Goal: Transaction & Acquisition: Purchase product/service

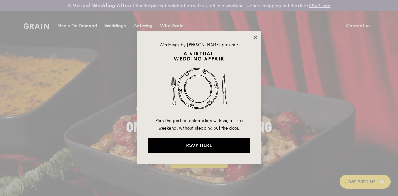
click at [253, 36] on icon at bounding box center [255, 37] width 6 height 6
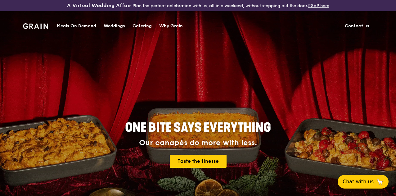
click at [141, 27] on div "Catering" at bounding box center [142, 26] width 19 height 19
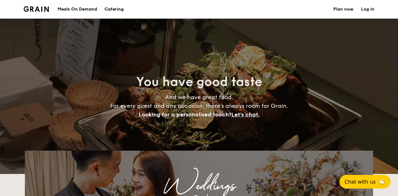
select select
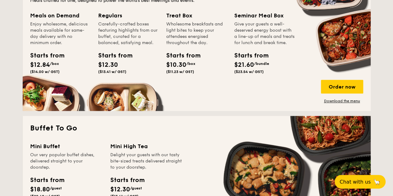
scroll to position [373, 0]
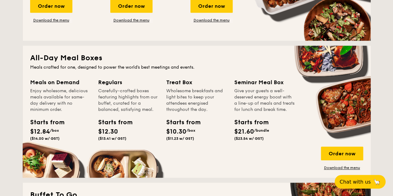
drag, startPoint x: 219, startPoint y: 131, endPoint x: 212, endPoint y: 128, distance: 7.6
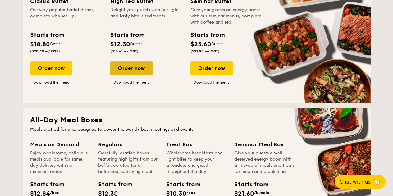
drag, startPoint x: 212, startPoint y: 128, endPoint x: 144, endPoint y: 73, distance: 86.9
click at [144, 73] on div "Order now" at bounding box center [131, 68] width 42 height 14
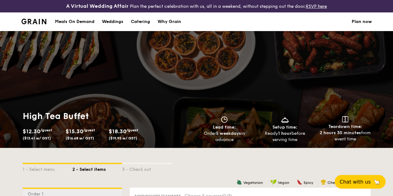
select select
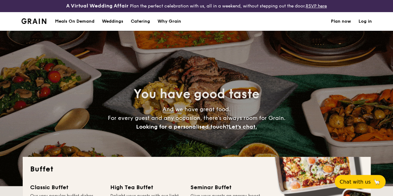
scroll to position [125, 0]
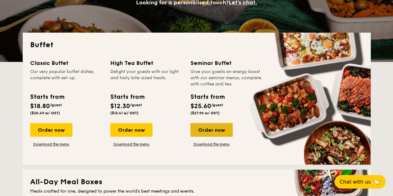
click at [224, 137] on div "Order now" at bounding box center [211, 130] width 42 height 14
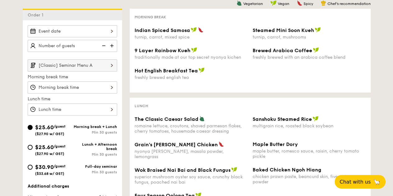
scroll to position [124, 0]
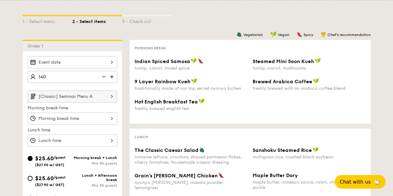
type input "140 guests"
click at [11, 102] on div "1 - Select menu 2 - Select items 3 - Check out Order 1 140 guests [Classic] Sem…" at bounding box center [196, 160] width 393 height 320
click at [50, 68] on div at bounding box center [72, 62] width 89 height 12
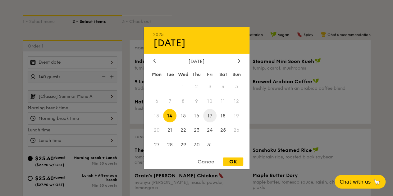
click at [208, 114] on span "17" at bounding box center [209, 115] width 13 height 13
click at [229, 161] on div "OK" at bounding box center [233, 162] width 20 height 8
type input "[DATE]"
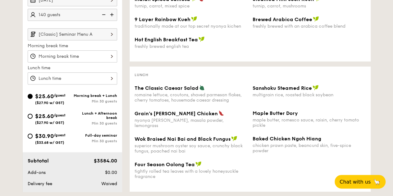
scroll to position [155, 0]
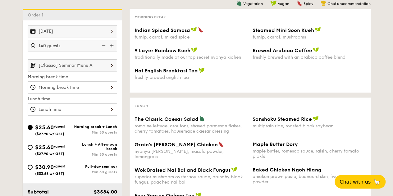
click at [107, 67] on img at bounding box center [112, 65] width 11 height 12
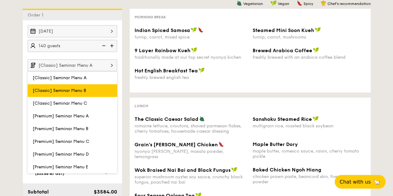
click at [97, 95] on label "[Classic] Seminar Menu B" at bounding box center [72, 90] width 89 height 13
click at [0, 0] on input "[Classic] Seminar Menu B" at bounding box center [0, 0] width 0 height 0
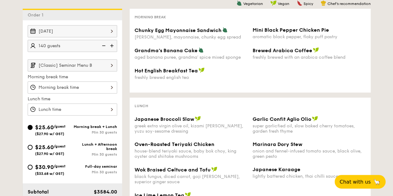
click at [104, 71] on input "[Classic] Seminar Menu B" at bounding box center [72, 65] width 89 height 12
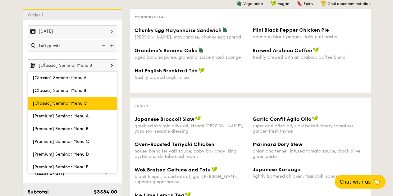
click at [94, 106] on label "[Classic] Seminar Menu C" at bounding box center [72, 103] width 89 height 13
click at [0, 0] on input "[Classic] Seminar Menu C" at bounding box center [0, 0] width 0 height 0
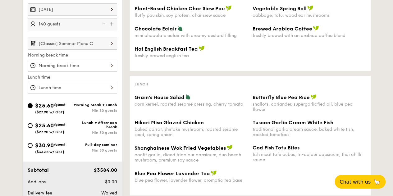
scroll to position [186, 0]
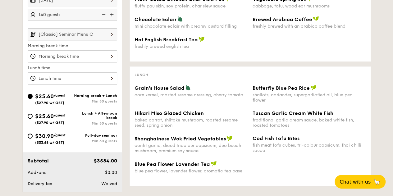
click at [109, 39] on img at bounding box center [112, 34] width 11 height 12
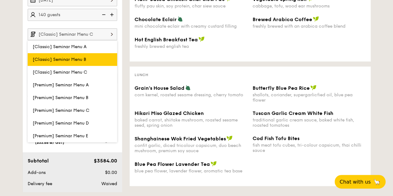
click at [106, 62] on label "[Classic] Seminar Menu B" at bounding box center [72, 59] width 89 height 13
click at [0, 0] on input "[Classic] Seminar Menu B" at bounding box center [0, 0] width 0 height 0
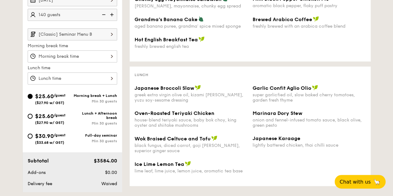
click at [113, 40] on img at bounding box center [112, 34] width 11 height 12
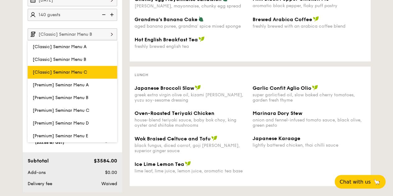
click at [95, 75] on label "[Classic] Seminar Menu C" at bounding box center [72, 72] width 89 height 13
click at [0, 0] on input "[Classic] Seminar Menu C" at bounding box center [0, 0] width 0 height 0
type input "[Classic] Seminar Menu C"
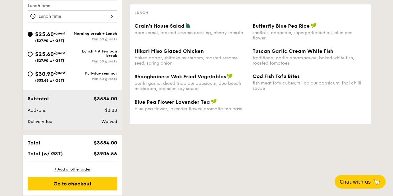
scroll to position [249, 0]
click at [78, 172] on div "+ Add another order" at bounding box center [72, 169] width 89 height 5
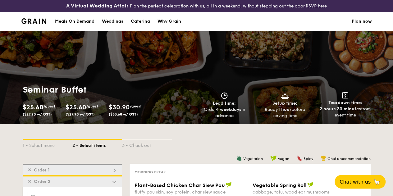
scroll to position [0, 0]
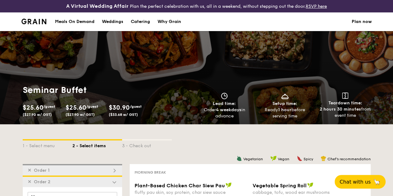
click at [357, 27] on link "Plan now" at bounding box center [362, 21] width 20 height 19
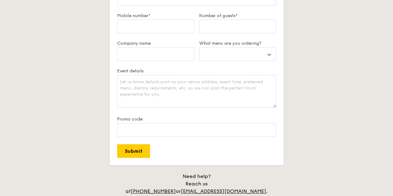
scroll to position [93, 0]
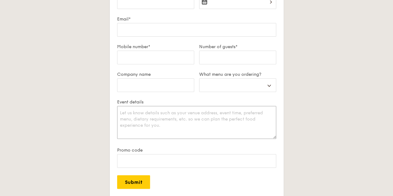
click at [195, 130] on textarea "Event details" at bounding box center [196, 122] width 159 height 33
click at [220, 85] on select "Buffet Mini Buffet High Tea Canapés Meal Boxes Wedding" at bounding box center [237, 85] width 77 height 14
select select "buffet"
click at [199, 83] on select "Buffet Mini Buffet High Tea Canapés Meal Boxes Wedding" at bounding box center [237, 85] width 77 height 14
click at [227, 91] on select "Buffet Mini Buffet High Tea Canapés Meal Boxes Wedding" at bounding box center [237, 85] width 77 height 14
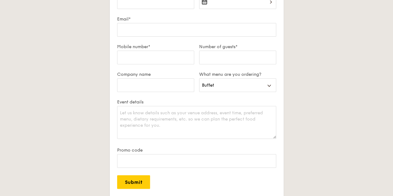
click at [155, 153] on label "Promo code" at bounding box center [196, 150] width 159 height 5
click at [155, 156] on input "Promo code" at bounding box center [196, 161] width 159 height 14
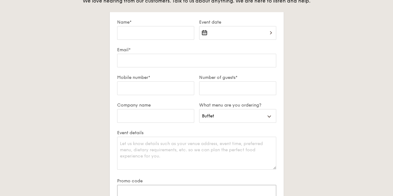
scroll to position [62, 0]
click at [245, 95] on input "Number of guests*" at bounding box center [237, 89] width 77 height 14
click at [184, 122] on input "Company name" at bounding box center [155, 116] width 77 height 14
click at [228, 121] on select "Buffet Mini Buffet High Tea Canapés Meal Boxes Wedding" at bounding box center [237, 116] width 77 height 14
click at [199, 114] on select "Buffet Mini Buffet High Tea Canapés Meal Boxes Wedding" at bounding box center [237, 116] width 77 height 14
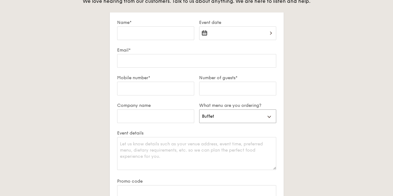
scroll to position [0, 0]
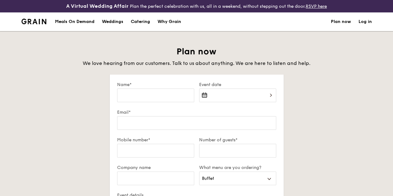
click at [140, 26] on div "Catering" at bounding box center [140, 21] width 19 height 19
select select
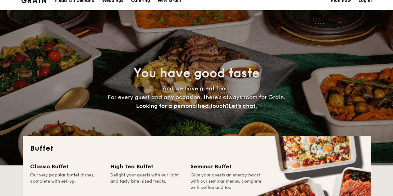
scroll to position [31, 0]
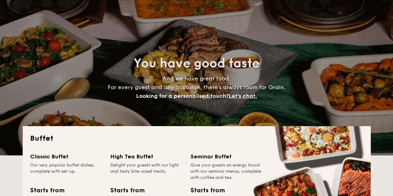
click at [248, 99] on span "Let's chat." at bounding box center [243, 96] width 28 height 7
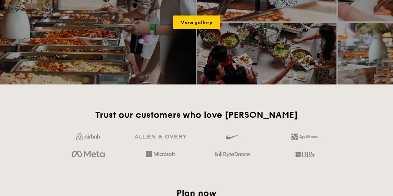
scroll to position [1084, 0]
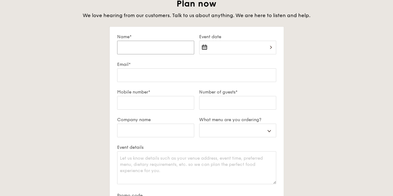
click at [158, 54] on input "Name*" at bounding box center [155, 48] width 77 height 14
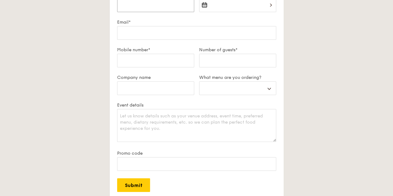
scroll to position [1115, 0]
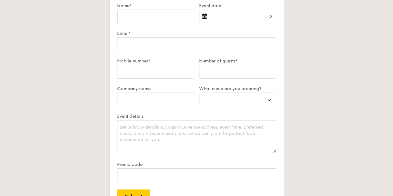
type input "A"
select select
type input "An"
select select
type input "Ang"
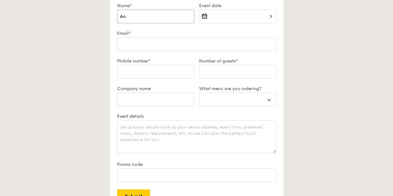
select select
type input "Ange"
select select
type input "Angel"
select select
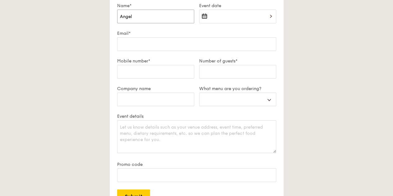
type input "Angeli"
select select
type input "Angelin"
select select
type input "Angelin"
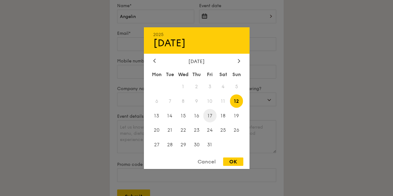
click at [212, 116] on span "17" at bounding box center [209, 115] width 13 height 13
click at [235, 162] on div "OK" at bounding box center [233, 162] width 20 height 8
type input "Oct 17, 2025"
select select
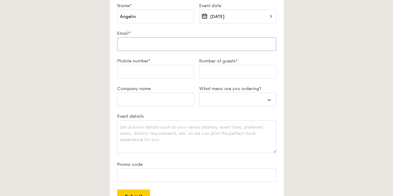
click at [179, 51] on input "Email*" at bounding box center [196, 44] width 159 height 14
type input "ANGELINS@globalpsa.com"
select select
type input "9"
select select
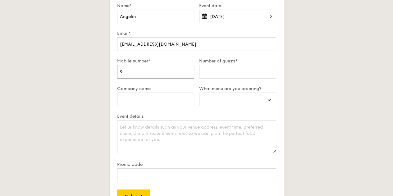
type input "97"
select select
type input "974"
select select
type input "9741"
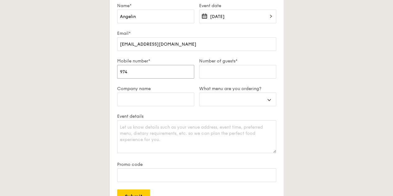
select select
type input "97417"
select select
type input "974179"
select select
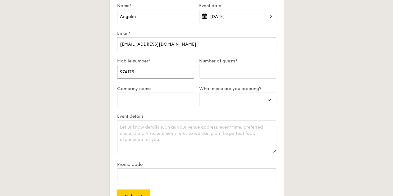
type input "9741791"
select select
type input "97417914"
select select
type input "97417914"
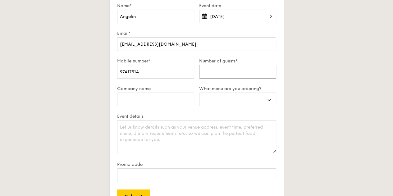
type input "1"
select select
type input "14"
select select
type input "140"
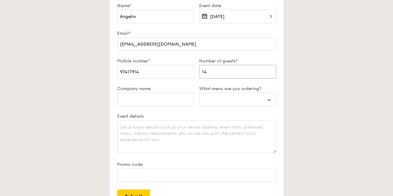
select select
type input "140+"
select select
type input "140+"
click at [179, 104] on input "Company name" at bounding box center [155, 100] width 77 height 14
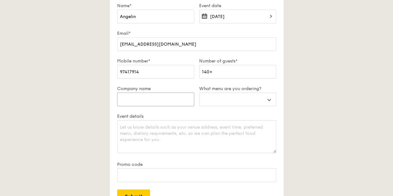
type input "P"
select select
type input "PS"
select select
type input "PSA"
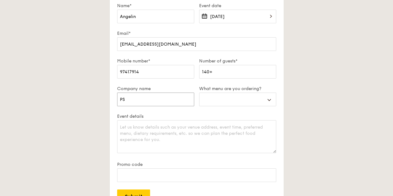
select select
type input "PSA"
click at [221, 103] on select "Buffet Mini Buffet High Tea Canapés Meal Boxes Wedding" at bounding box center [237, 100] width 77 height 14
select select "buffet"
click at [199, 97] on select "Buffet Mini Buffet High Tea Canapés Meal Boxes Wedding" at bounding box center [237, 100] width 77 height 14
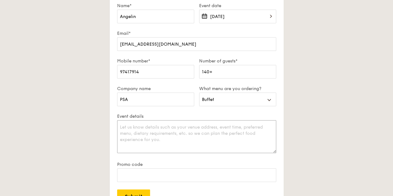
click at [177, 142] on textarea "Event details" at bounding box center [196, 136] width 159 height 33
click at [233, 103] on select "Buffet Mini Buffet High Tea Canapés Meal Boxes Wedding" at bounding box center [237, 100] width 77 height 14
click at [160, 136] on textarea "Event details" at bounding box center [196, 136] width 159 height 33
type textarea "H"
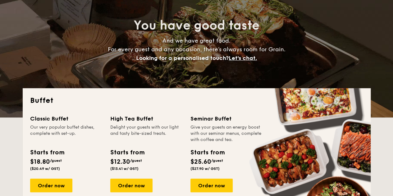
scroll to position [127, 0]
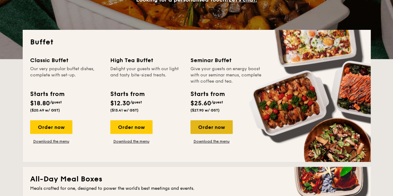
type textarea "Hello! I will be catering Morning tea break + Lunch buffet for seminar attendee…"
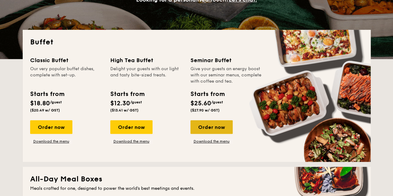
drag, startPoint x: 217, startPoint y: 126, endPoint x: 206, endPoint y: 135, distance: 14.8
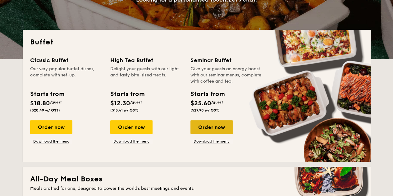
click at [206, 134] on div "Order now" at bounding box center [211, 127] width 42 height 14
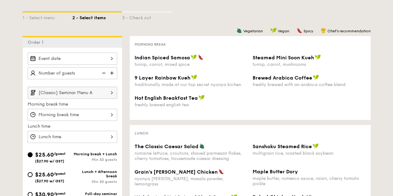
scroll to position [62, 0]
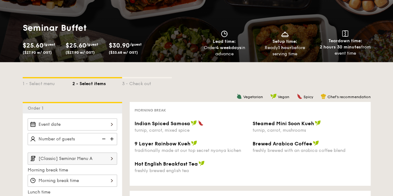
click at [65, 111] on div "Order 1" at bounding box center [72, 107] width 99 height 11
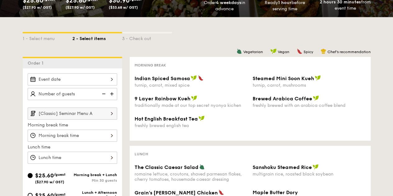
scroll to position [186, 0]
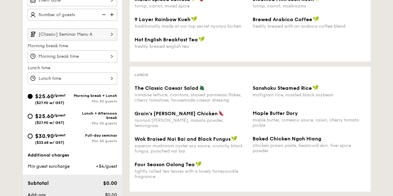
click at [100, 36] on input "[Classic] Seminar Menu A" at bounding box center [72, 34] width 89 height 12
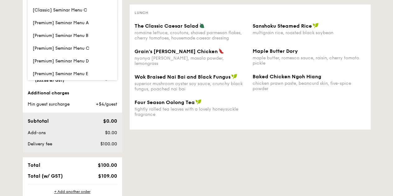
click at [197, 146] on div "1 - Select menu 2 - Select items 3 - Check out Order 1 [Classic] Seminar Menu A…" at bounding box center [197, 47] width 358 height 342
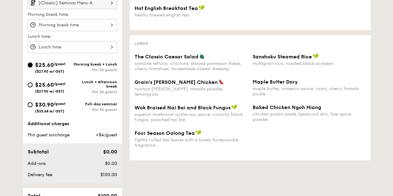
scroll to position [124, 0]
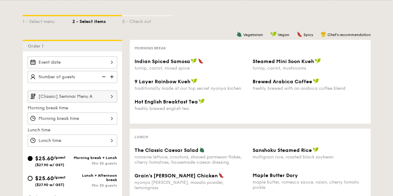
click at [103, 122] on div at bounding box center [72, 118] width 89 height 12
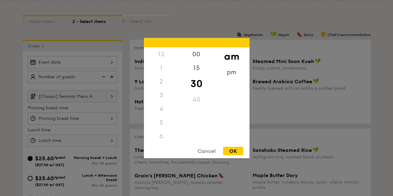
scroll to position [68, 0]
click at [202, 153] on div "Cancel" at bounding box center [206, 151] width 30 height 8
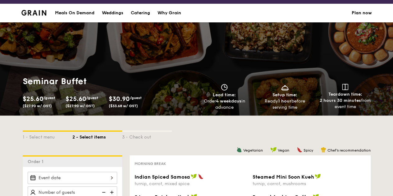
scroll to position [0, 0]
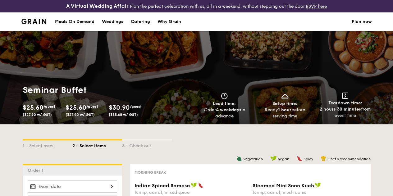
click at [75, 27] on div "Meals On Demand" at bounding box center [74, 21] width 39 height 19
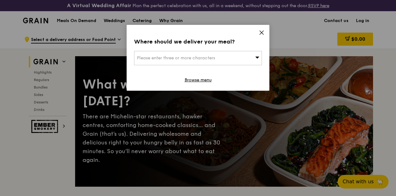
click at [232, 62] on div "Please enter three or more characters" at bounding box center [198, 58] width 128 height 14
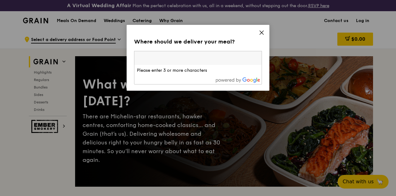
click at [264, 31] on icon at bounding box center [262, 33] width 4 height 4
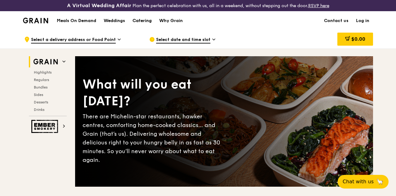
click at [150, 22] on div "Catering" at bounding box center [142, 20] width 19 height 19
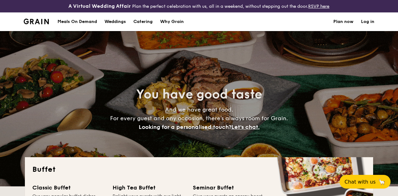
select select
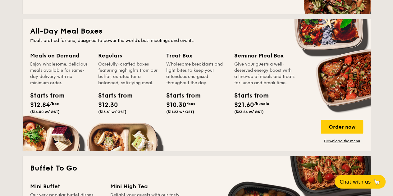
scroll to position [311, 0]
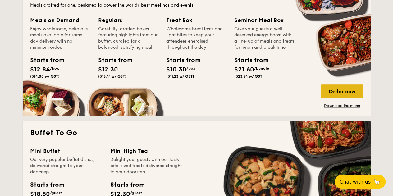
click at [332, 94] on div "Order now" at bounding box center [342, 92] width 42 height 14
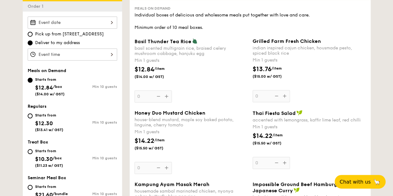
scroll to position [186, 0]
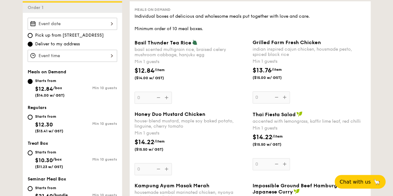
click at [96, 57] on div at bounding box center [72, 56] width 89 height 12
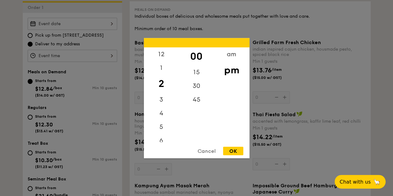
click at [109, 62] on div at bounding box center [196, 98] width 393 height 196
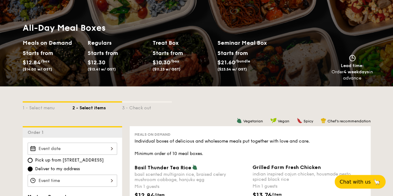
scroll to position [31, 0]
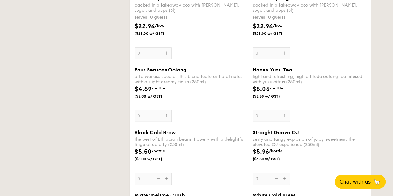
select select
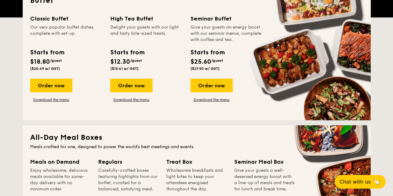
scroll to position [125, 0]
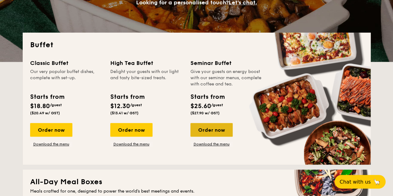
click at [204, 131] on div "Order now" at bounding box center [211, 130] width 42 height 14
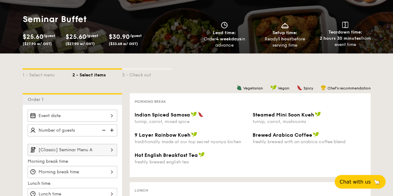
scroll to position [186, 0]
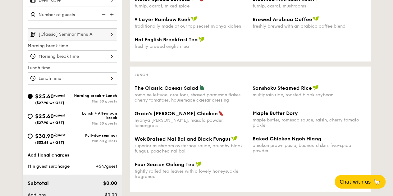
click at [104, 35] on input "[Classic] Seminar Menu A" at bounding box center [72, 34] width 89 height 12
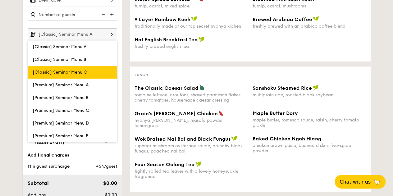
click at [94, 76] on label "[Classic] Seminar Menu C" at bounding box center [72, 72] width 89 height 13
click at [0, 0] on input "[Classic] Seminar Menu C" at bounding box center [0, 0] width 0 height 0
type input "[Classic] Seminar Menu C"
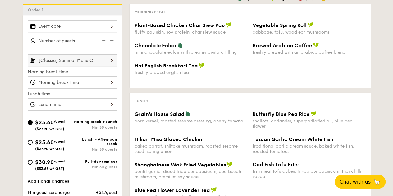
scroll to position [124, 0]
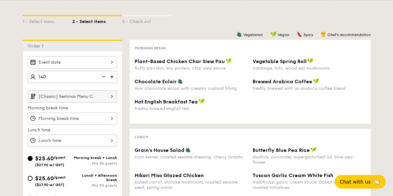
type input "140 guests"
click at [12, 87] on div "1 - Select menu 2 - Select items 3 - Check out Order 1 140 guests [Classic] Sem…" at bounding box center [196, 171] width 393 height 342
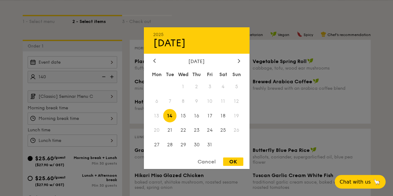
click at [58, 67] on div "2025 Oct [DATE] Tue Wed Thu Fri Sat Sun 1 2 3 4 5 6 7 8 9 10 11 12 13 14 15 16 …" at bounding box center [72, 62] width 89 height 12
click at [208, 116] on span "17" at bounding box center [209, 115] width 13 height 13
click at [233, 165] on div "OK" at bounding box center [233, 162] width 20 height 8
type input "Oct 17, 2025"
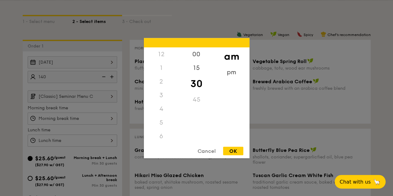
click at [75, 125] on div "12 1 2 3 4 5 6 7 8 9 10 11 00 15 30 45 am pm Cancel OK" at bounding box center [72, 118] width 89 height 12
click at [163, 110] on div "9" at bounding box center [161, 111] width 35 height 18
click at [163, 129] on div "10" at bounding box center [161, 129] width 35 height 18
click at [197, 55] on div "00" at bounding box center [196, 56] width 35 height 18
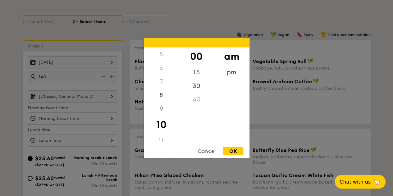
click at [234, 151] on div "OK" at bounding box center [233, 151] width 20 height 8
type input "10:00AM"
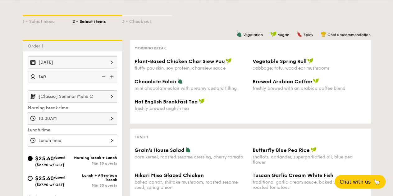
click at [85, 143] on div at bounding box center [72, 141] width 89 height 12
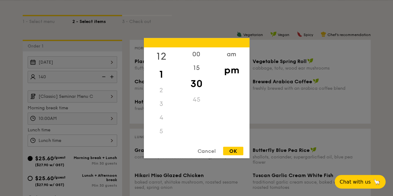
click at [160, 61] on div "12" at bounding box center [161, 56] width 35 height 18
click at [233, 153] on div "OK" at bounding box center [233, 151] width 20 height 8
type input "12:30PM"
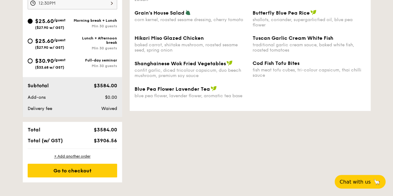
scroll to position [311, 0]
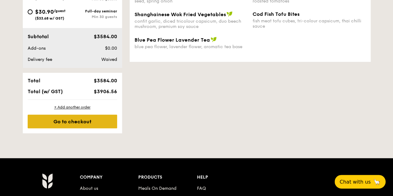
click at [106, 126] on div "Go to checkout" at bounding box center [72, 122] width 89 height 14
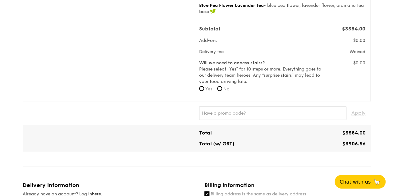
scroll to position [155, 0]
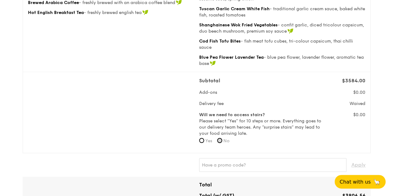
click at [222, 143] on input "No" at bounding box center [219, 140] width 5 height 5
radio input "true"
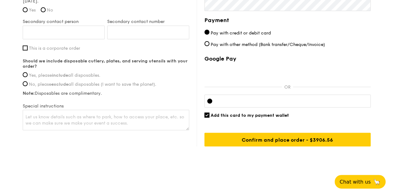
scroll to position [520, 0]
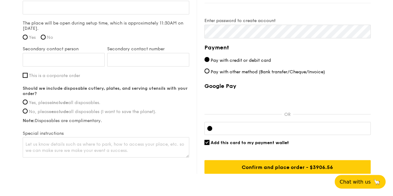
click at [80, 105] on span "Yes, please include all disposables." at bounding box center [64, 102] width 71 height 5
click at [28, 104] on input "Yes, please include all disposables." at bounding box center [25, 101] width 5 height 5
radio input "true"
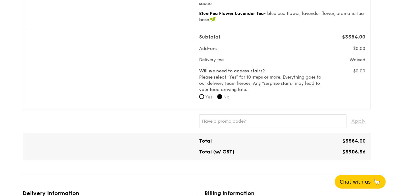
scroll to position [373, 0]
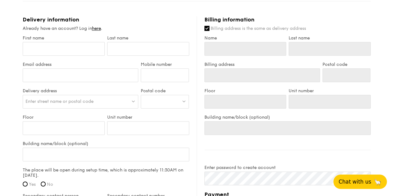
click at [374, 182] on span "🦙" at bounding box center [378, 181] width 8 height 7
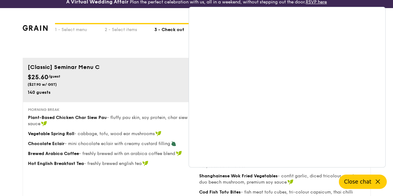
scroll to position [0, 0]
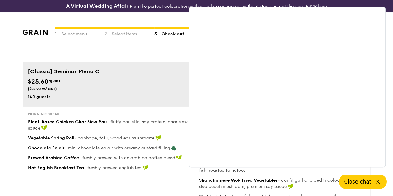
click at [139, 20] on div "1 - Select menu 2 - Select items 3 - Check out" at bounding box center [197, 37] width 348 height 50
click at [367, 179] on span "Close chat" at bounding box center [357, 182] width 27 height 6
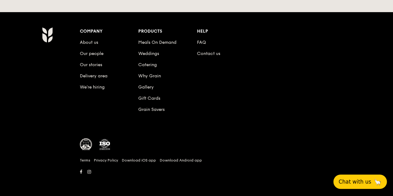
scroll to position [483, 0]
click at [200, 54] on link "Contact us" at bounding box center [208, 53] width 23 height 5
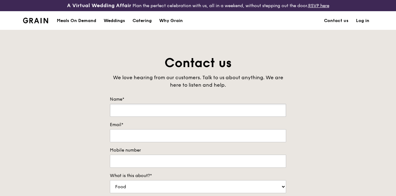
click at [179, 117] on input "Name*" at bounding box center [198, 110] width 176 height 13
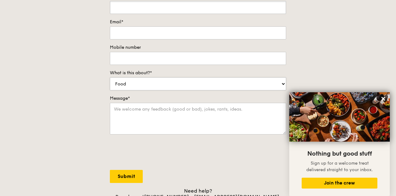
scroll to position [93, 0]
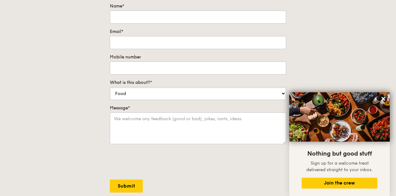
click at [201, 99] on select "Food Service Billing/Payment Catering Others" at bounding box center [198, 93] width 176 height 13
select select "Catering"
click at [110, 91] on select "Food Service Billing/Payment Catering Others" at bounding box center [198, 93] width 176 height 13
click at [161, 23] on input "Name*" at bounding box center [198, 17] width 176 height 13
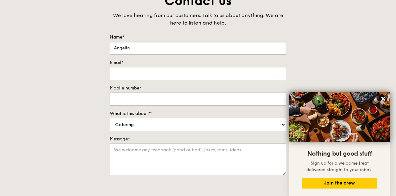
type input "Angelin"
type input "[EMAIL_ADDRESS][DOMAIN_NAME]"
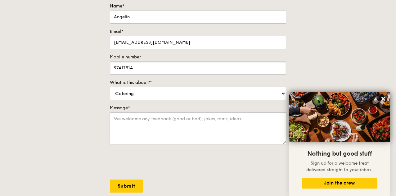
type input "97417914"
click at [190, 128] on textarea "Message*" at bounding box center [198, 128] width 176 height 32
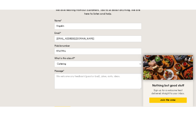
scroll to position [78, 0]
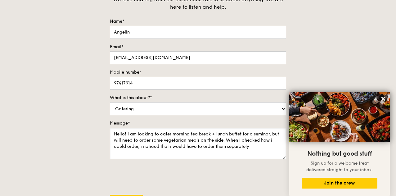
type textarea "Hello! I am looking to cater morning tea break + lunch buffet for a seminar, bu…"
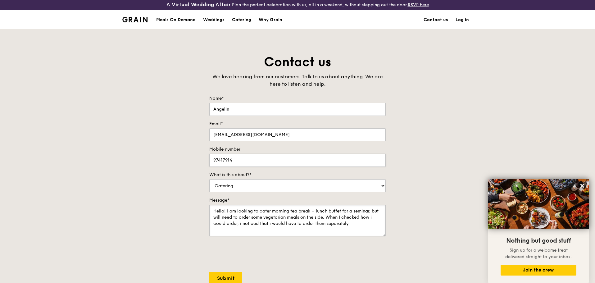
scroll to position [0, 0]
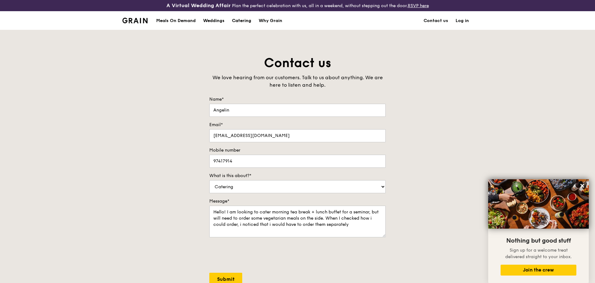
click at [254, 22] on link "Catering" at bounding box center [241, 20] width 27 height 19
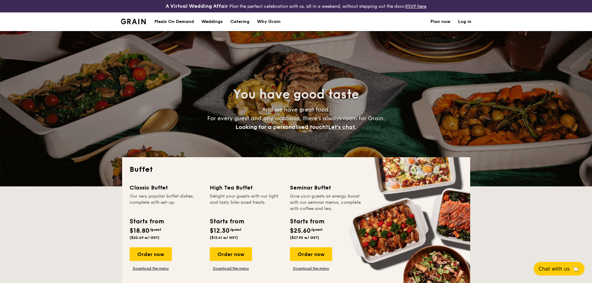
select select
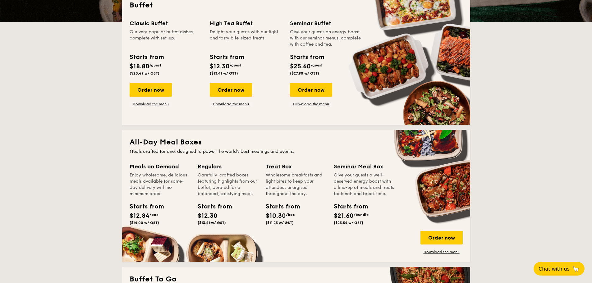
scroll to position [155, 0]
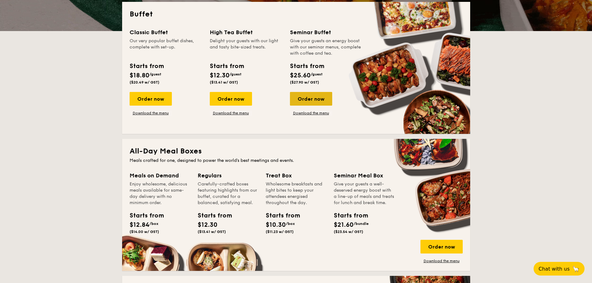
click at [314, 99] on div "Order now" at bounding box center [311, 99] width 42 height 14
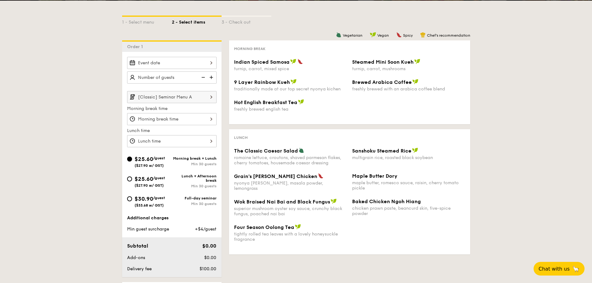
scroll to position [124, 0]
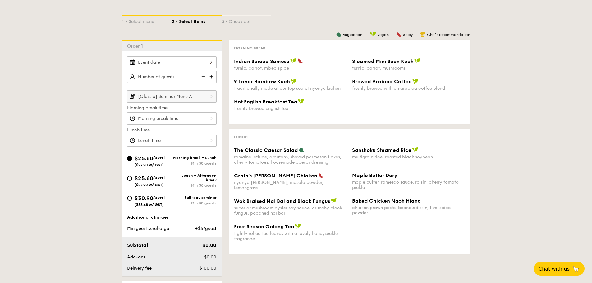
click at [210, 99] on img at bounding box center [211, 96] width 11 height 12
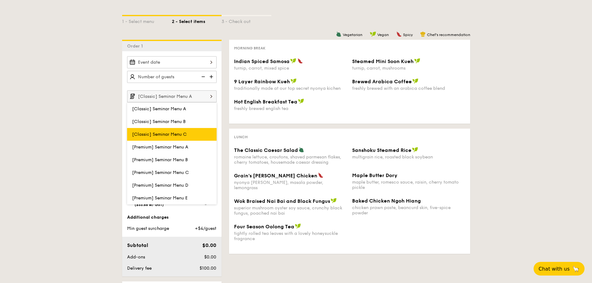
click at [193, 131] on label "[Classic] Seminar Menu C" at bounding box center [171, 134] width 89 height 13
click at [0, 0] on input "[Classic] Seminar Menu C" at bounding box center [0, 0] width 0 height 0
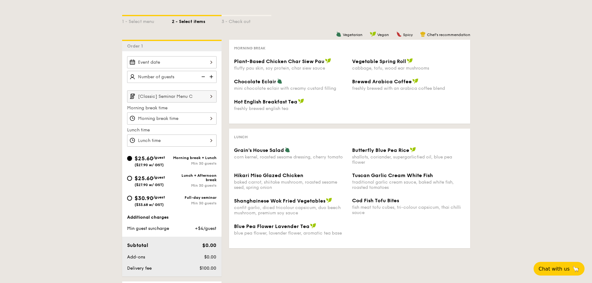
click at [202, 100] on input "[Classic] Seminar Menu C" at bounding box center [171, 96] width 89 height 12
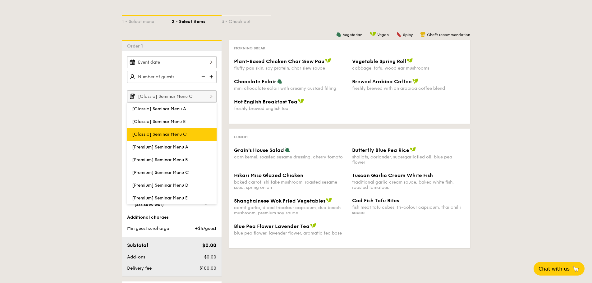
click at [194, 134] on label "[Classic] Seminar Menu C" at bounding box center [171, 134] width 89 height 13
click at [0, 0] on input "[Classic] Seminar Menu C" at bounding box center [0, 0] width 0 height 0
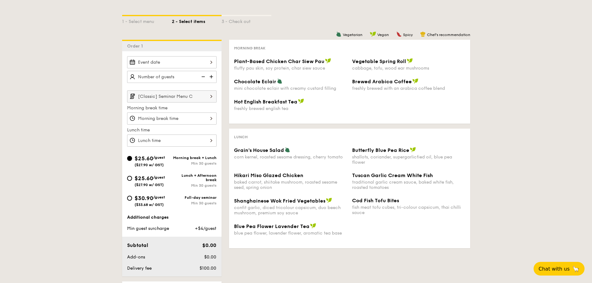
click at [200, 94] on input "[Classic] Seminar Menu C" at bounding box center [171, 96] width 89 height 12
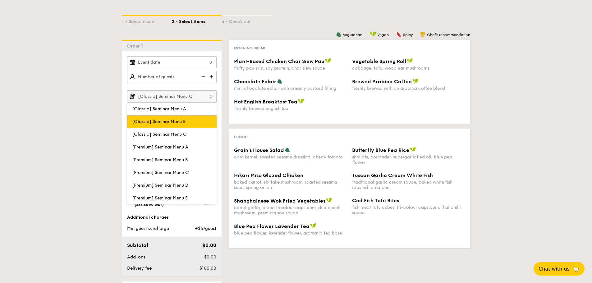
click at [190, 126] on label "[Classic] Seminar Menu B" at bounding box center [171, 121] width 89 height 13
click at [0, 0] on input "[Classic] Seminar Menu B" at bounding box center [0, 0] width 0 height 0
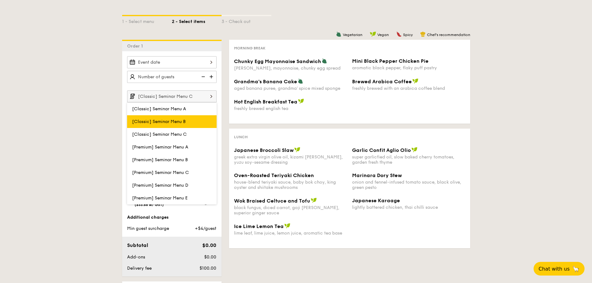
type input "[Classic] Seminar Menu B"
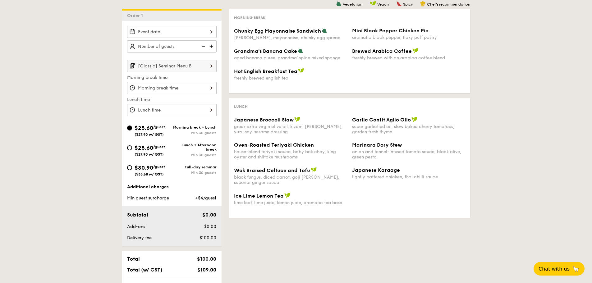
scroll to position [155, 0]
click at [157, 153] on span "($27.90 w/ GST)" at bounding box center [149, 154] width 29 height 4
click at [132, 150] on input "$25.60 /guest ($27.90 w/ GST) Lunch + Afternoon break Min 30 guests" at bounding box center [129, 147] width 5 height 5
radio input "true"
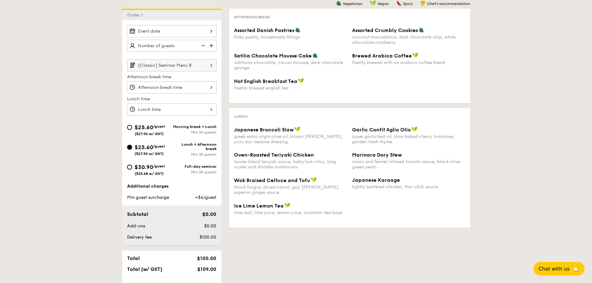
click at [176, 66] on input "[Classic] Seminar Menu B" at bounding box center [171, 65] width 89 height 12
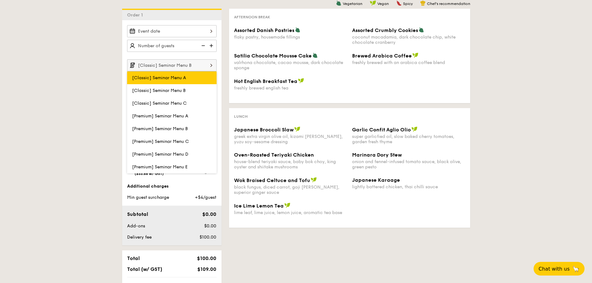
click at [176, 82] on label "[Classic] Seminar Menu A" at bounding box center [171, 77] width 89 height 13
click at [0, 0] on input "[Classic] Seminar Menu A" at bounding box center [0, 0] width 0 height 0
type input "[Classic] Seminar Menu A"
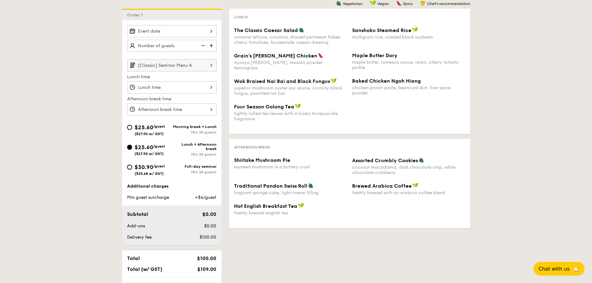
click at [180, 68] on input "[Classic] Seminar Menu A" at bounding box center [171, 65] width 89 height 12
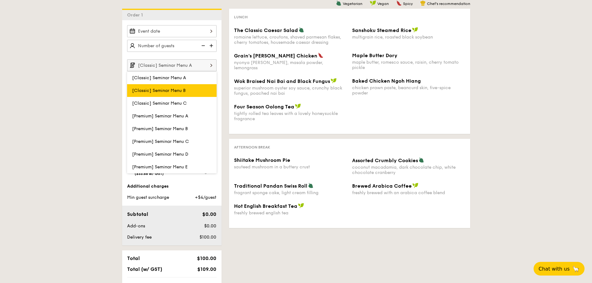
click at [180, 89] on span "[Classic] Seminar Menu B" at bounding box center [158, 90] width 53 height 5
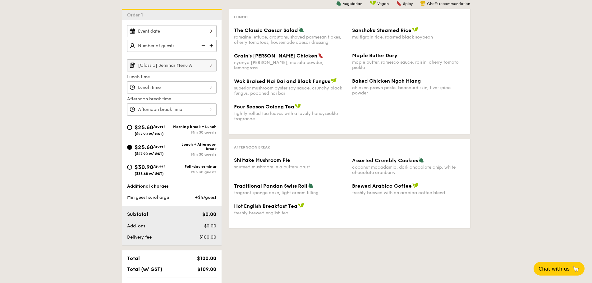
click at [180, 65] on input "[Classic] Seminar Menu A" at bounding box center [171, 65] width 89 height 12
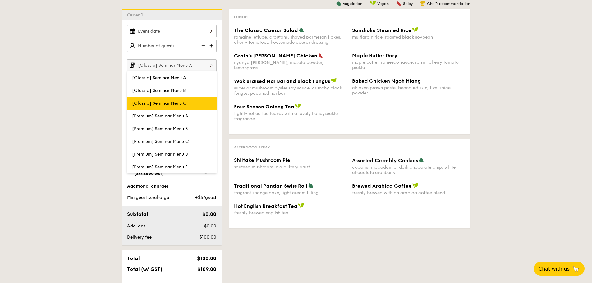
click at [174, 101] on span "[Classic] Seminar Menu C" at bounding box center [159, 103] width 55 height 5
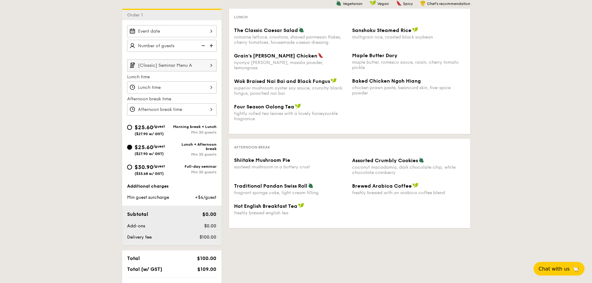
click at [182, 69] on input "[Classic] Seminar Menu A" at bounding box center [171, 65] width 89 height 12
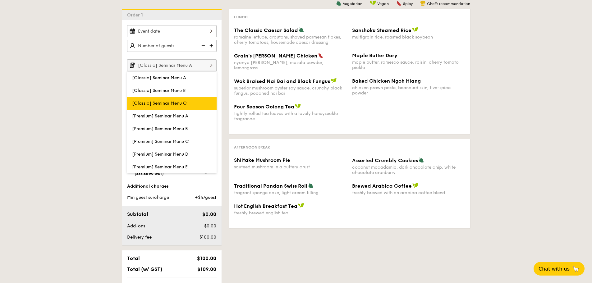
click at [172, 104] on span "[Classic] Seminar Menu C" at bounding box center [159, 103] width 55 height 5
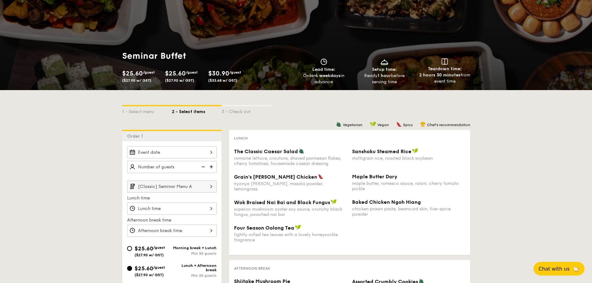
scroll to position [31, 0]
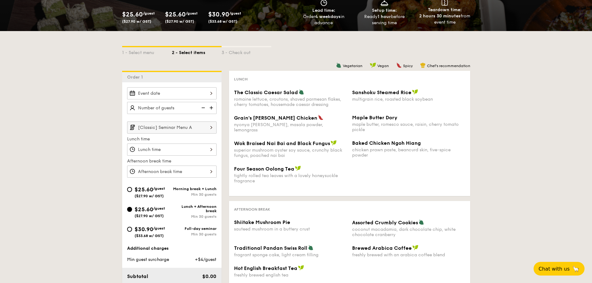
click at [198, 128] on input "[Classic] Seminar Menu A" at bounding box center [171, 127] width 89 height 12
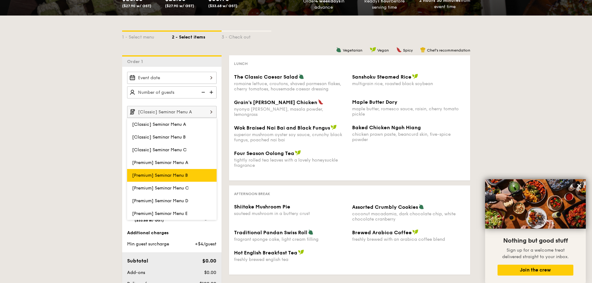
scroll to position [124, 0]
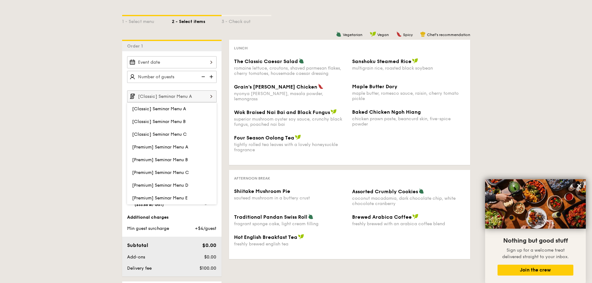
click at [61, 198] on div "1 - Select menu 2 - Select items 3 - Check out Order 1 [Classic] Seminar Menu A…" at bounding box center [296, 171] width 592 height 342
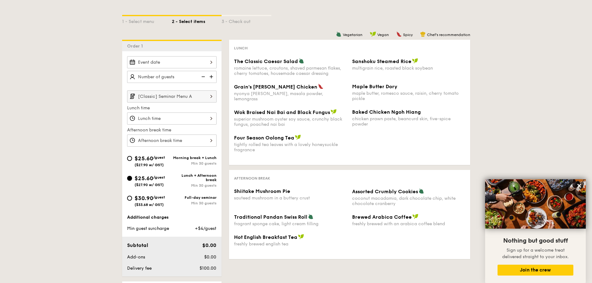
click at [188, 95] on input "[Classic] Seminar Menu A" at bounding box center [171, 96] width 89 height 12
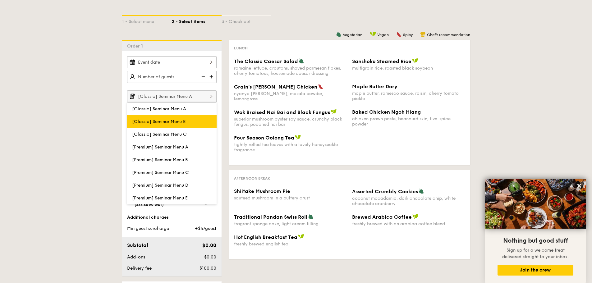
click at [178, 122] on span "[Classic] Seminar Menu B" at bounding box center [158, 121] width 53 height 5
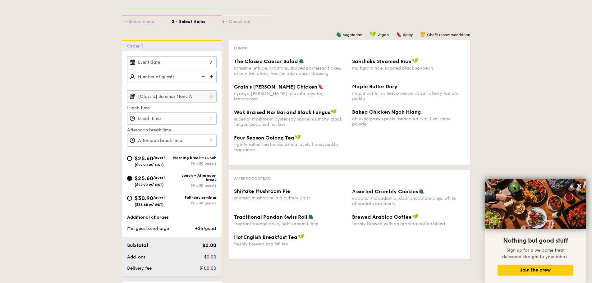
click at [207, 101] on img at bounding box center [211, 96] width 11 height 12
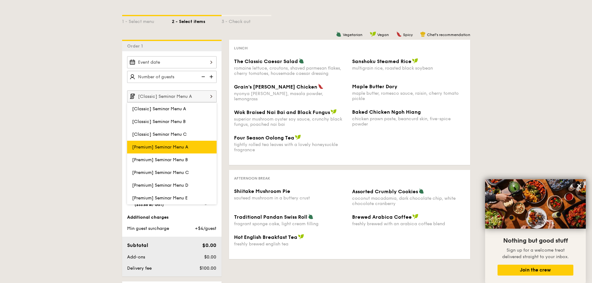
click at [198, 144] on label "[Premium] Seminar Menu A" at bounding box center [171, 147] width 89 height 13
click at [0, 0] on input "[Premium] Seminar Menu A" at bounding box center [0, 0] width 0 height 0
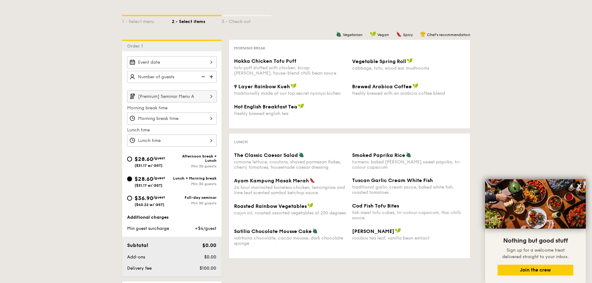
click at [199, 97] on input "[Premium] Seminar Menu A" at bounding box center [171, 96] width 89 height 12
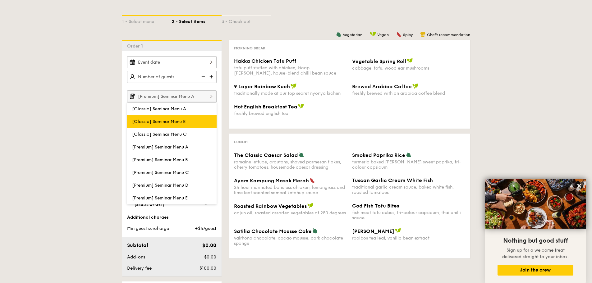
click at [184, 127] on label "[Classic] Seminar Menu B" at bounding box center [171, 121] width 89 height 13
click at [0, 0] on input "[Classic] Seminar Menu B" at bounding box center [0, 0] width 0 height 0
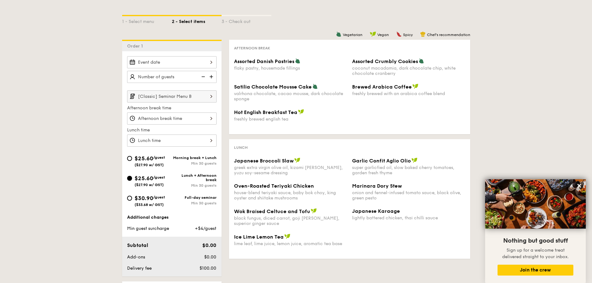
click at [189, 98] on input "[Classic] Seminar Menu B" at bounding box center [171, 96] width 89 height 12
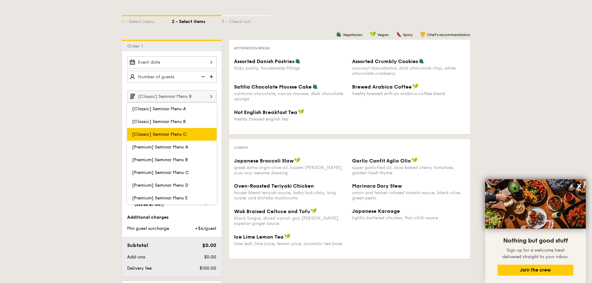
click at [185, 132] on span "[Classic] Seminar Menu C" at bounding box center [159, 134] width 55 height 5
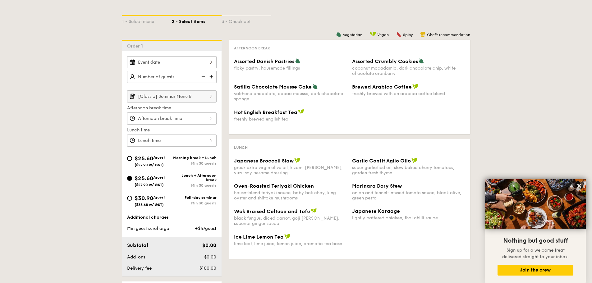
click at [191, 99] on input "[Classic] Seminar Menu B" at bounding box center [171, 96] width 89 height 12
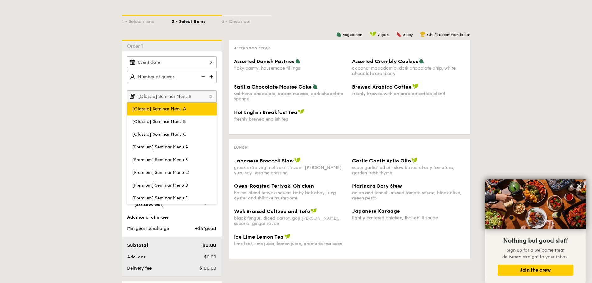
click at [186, 115] on label "[Classic] Seminar Menu A" at bounding box center [171, 109] width 89 height 13
click at [0, 0] on input "[Classic] Seminar Menu A" at bounding box center [0, 0] width 0 height 0
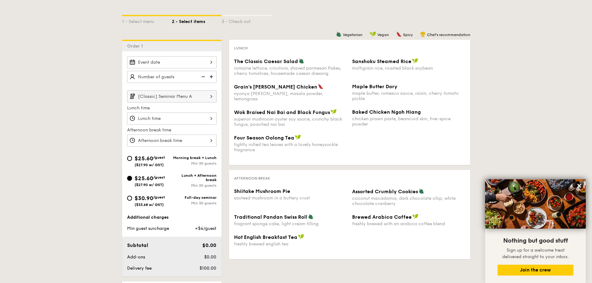
click at [190, 100] on input "[Classic] Seminar Menu A" at bounding box center [171, 96] width 89 height 12
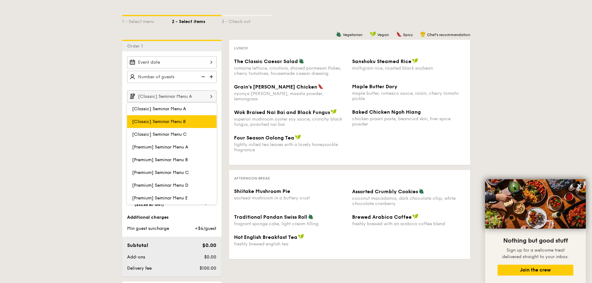
click at [187, 119] on label "[Classic] Seminar Menu B" at bounding box center [171, 121] width 89 height 13
click at [0, 0] on input "[Classic] Seminar Menu B" at bounding box center [0, 0] width 0 height 0
type input "[Classic] Seminar Menu B"
